Goal: Task Accomplishment & Management: Use online tool/utility

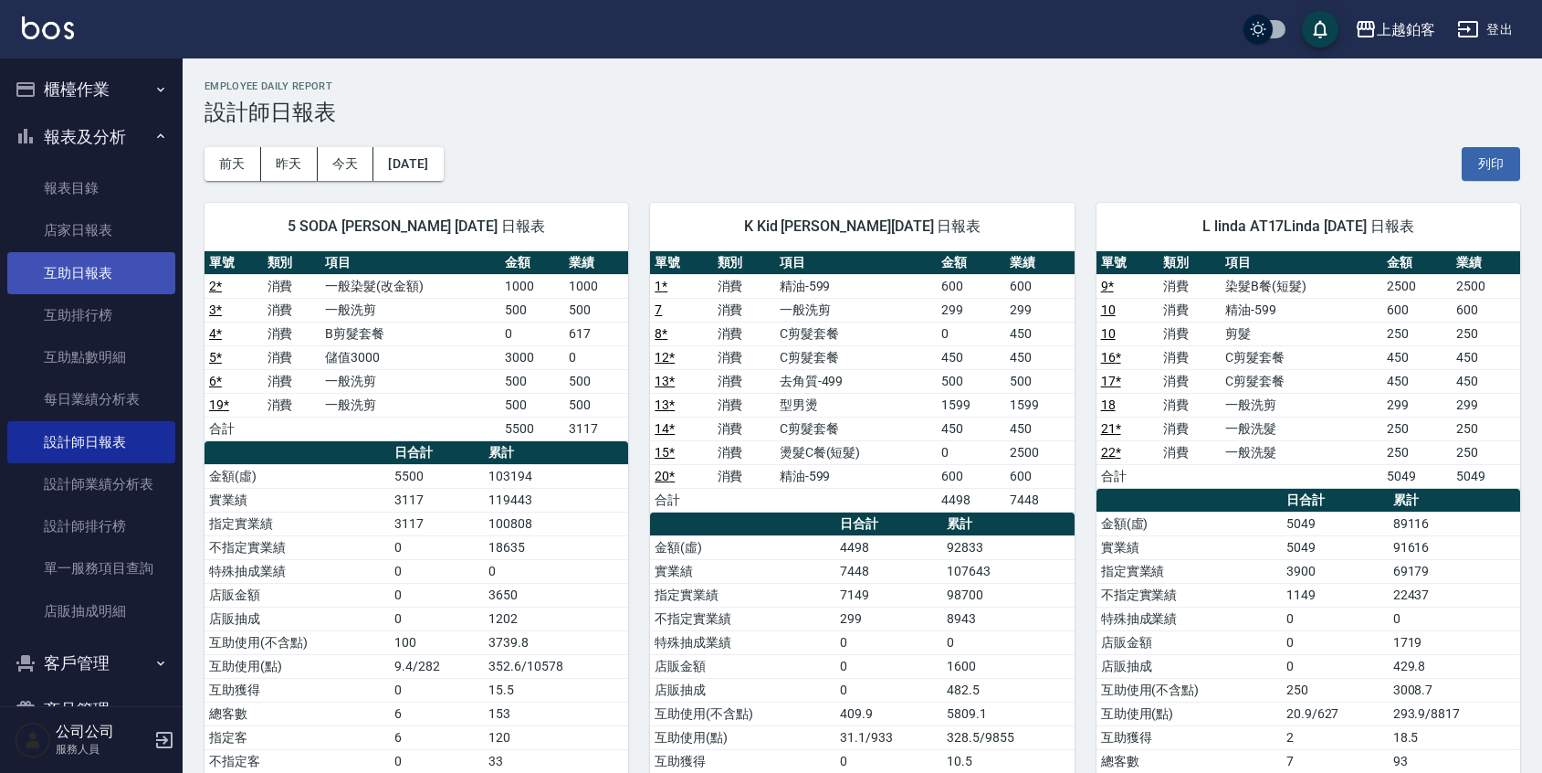
click at [84, 263] on link "互助日報表" at bounding box center [91, 273] width 168 height 42
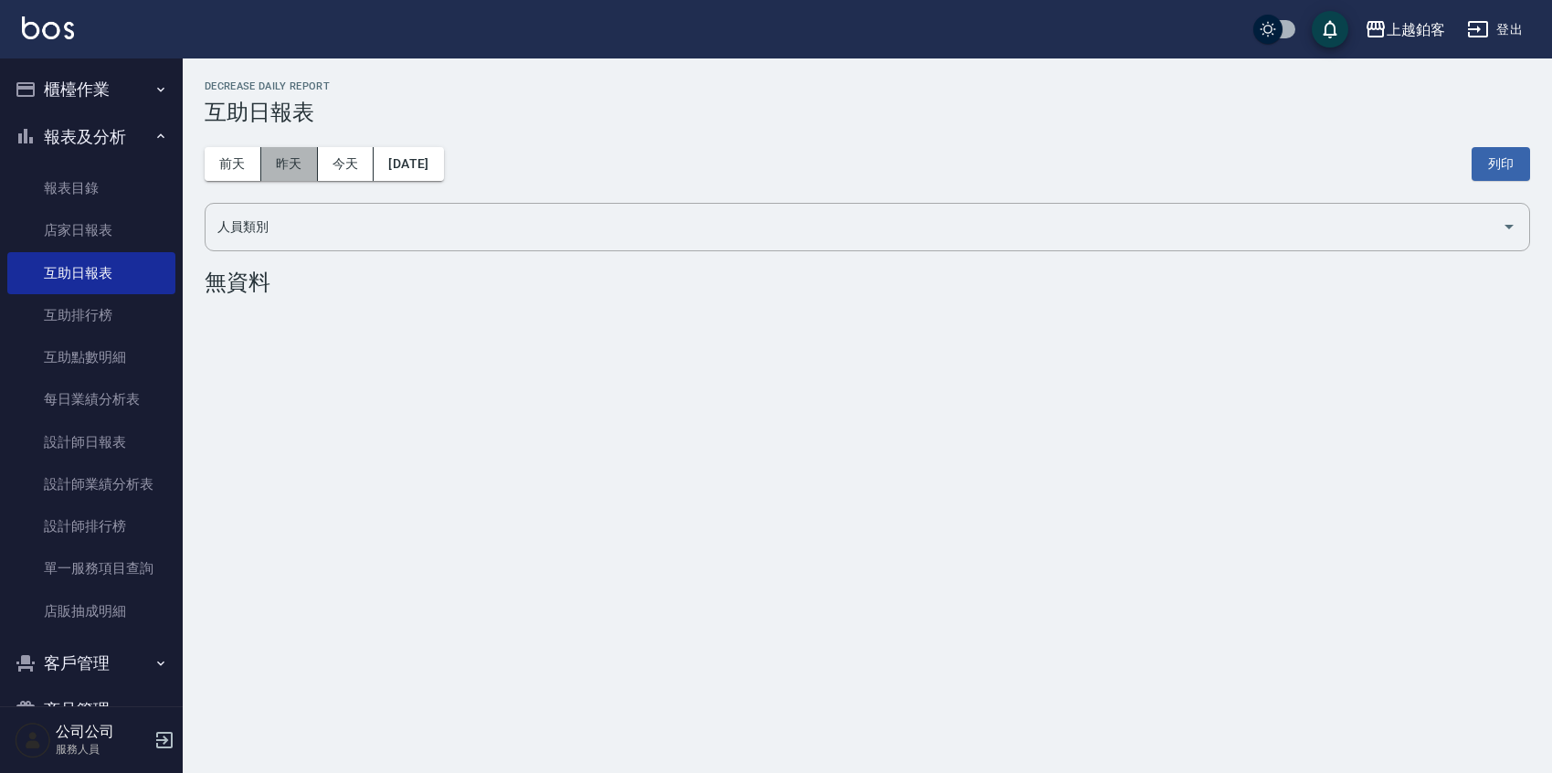
click at [267, 153] on button "昨天" at bounding box center [289, 164] width 57 height 34
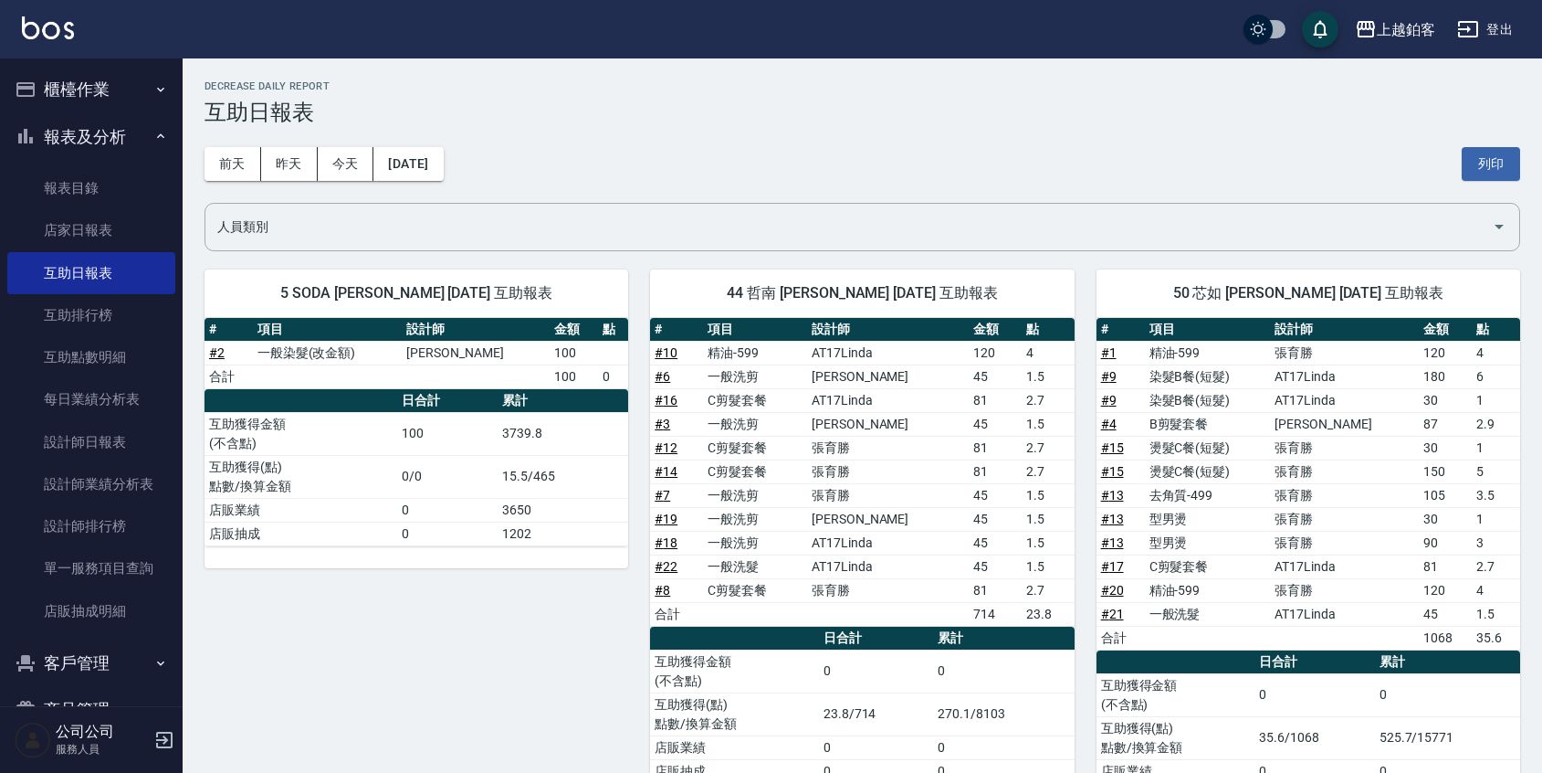
click at [40, 79] on button "櫃檯作業" at bounding box center [91, 89] width 168 height 47
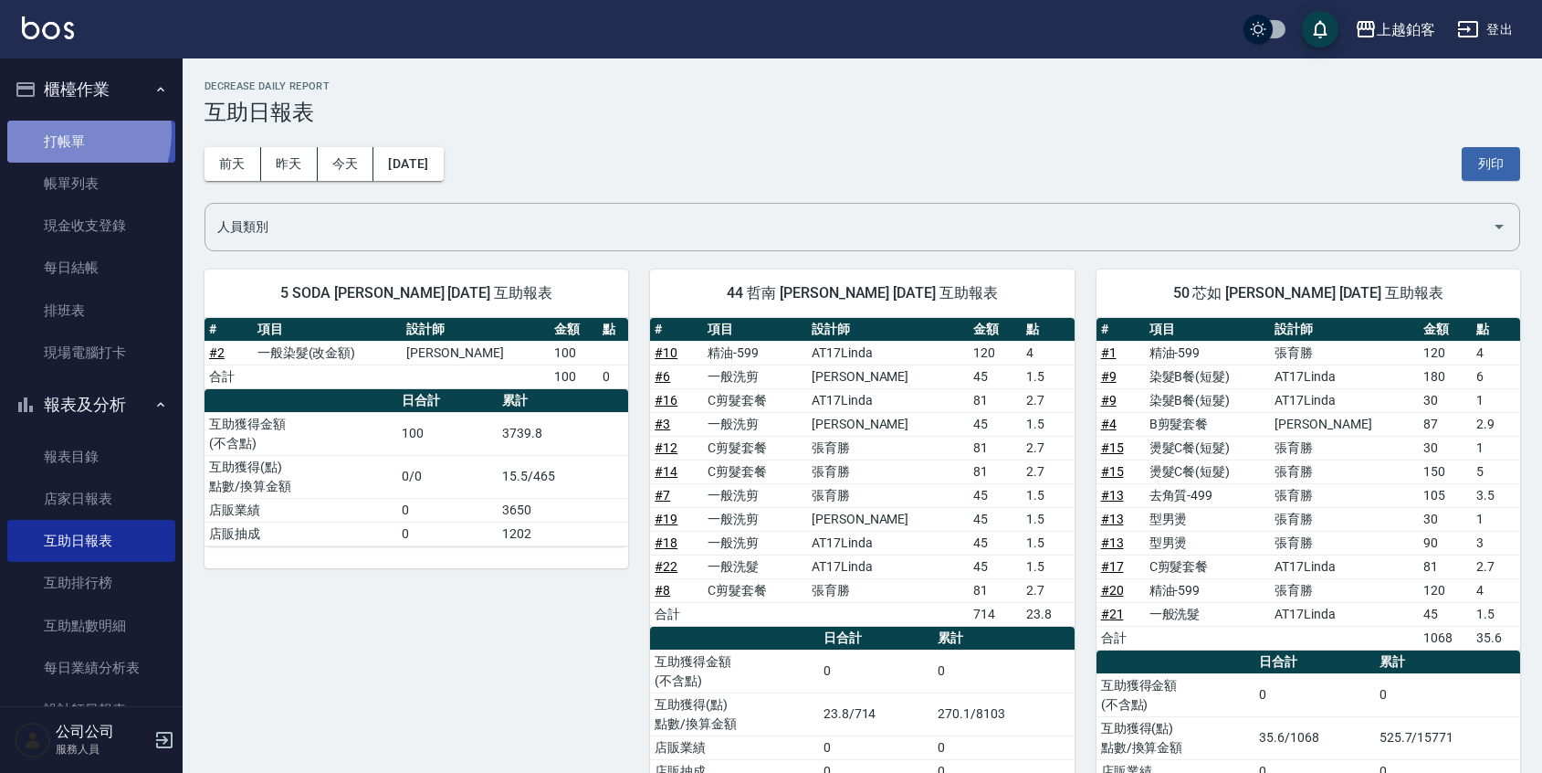
click at [52, 132] on link "打帳單" at bounding box center [91, 142] width 168 height 42
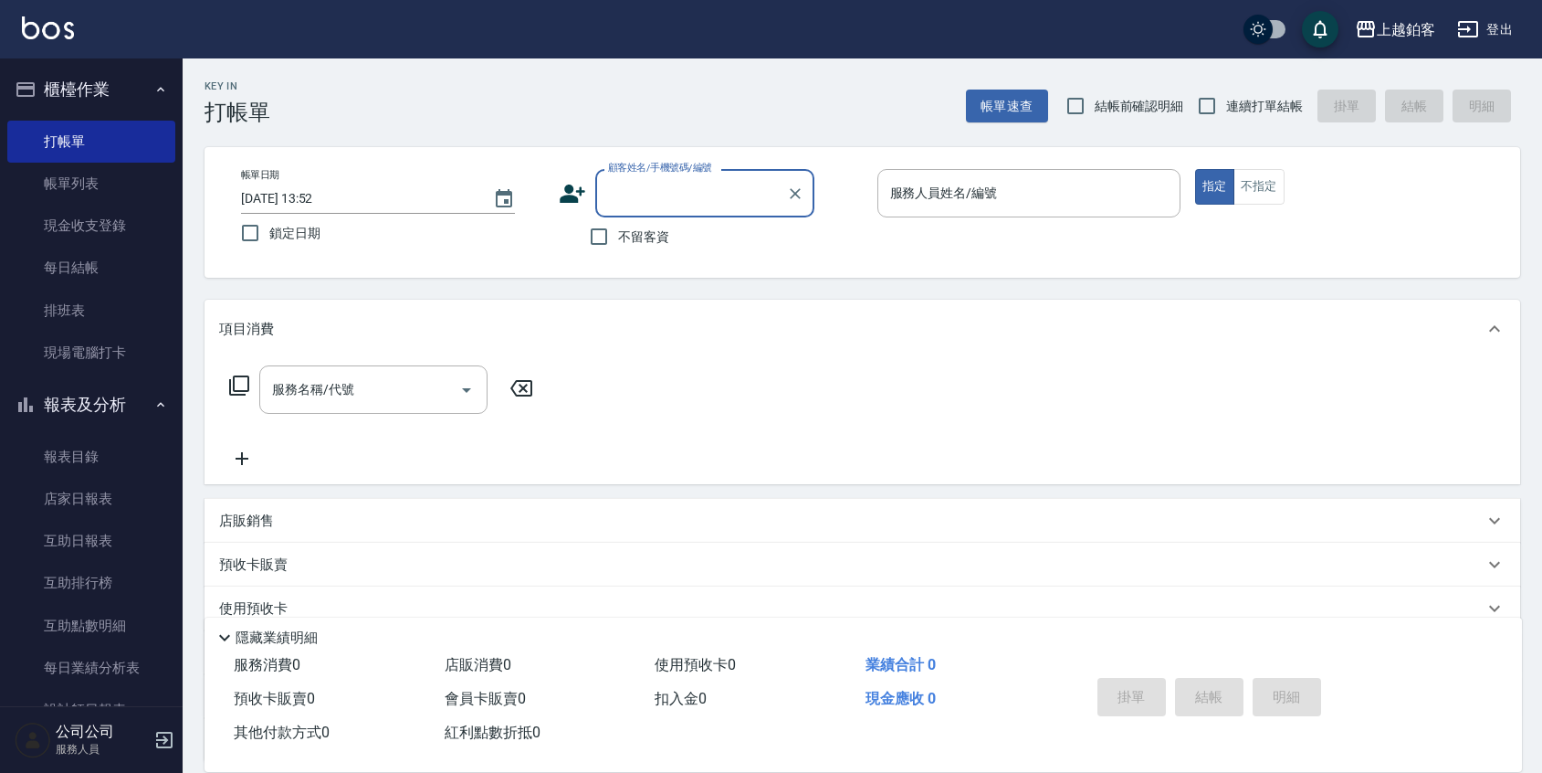
click at [88, 404] on button "報表及分析" at bounding box center [91, 404] width 168 height 47
